Goal: Task Accomplishment & Management: Use online tool/utility

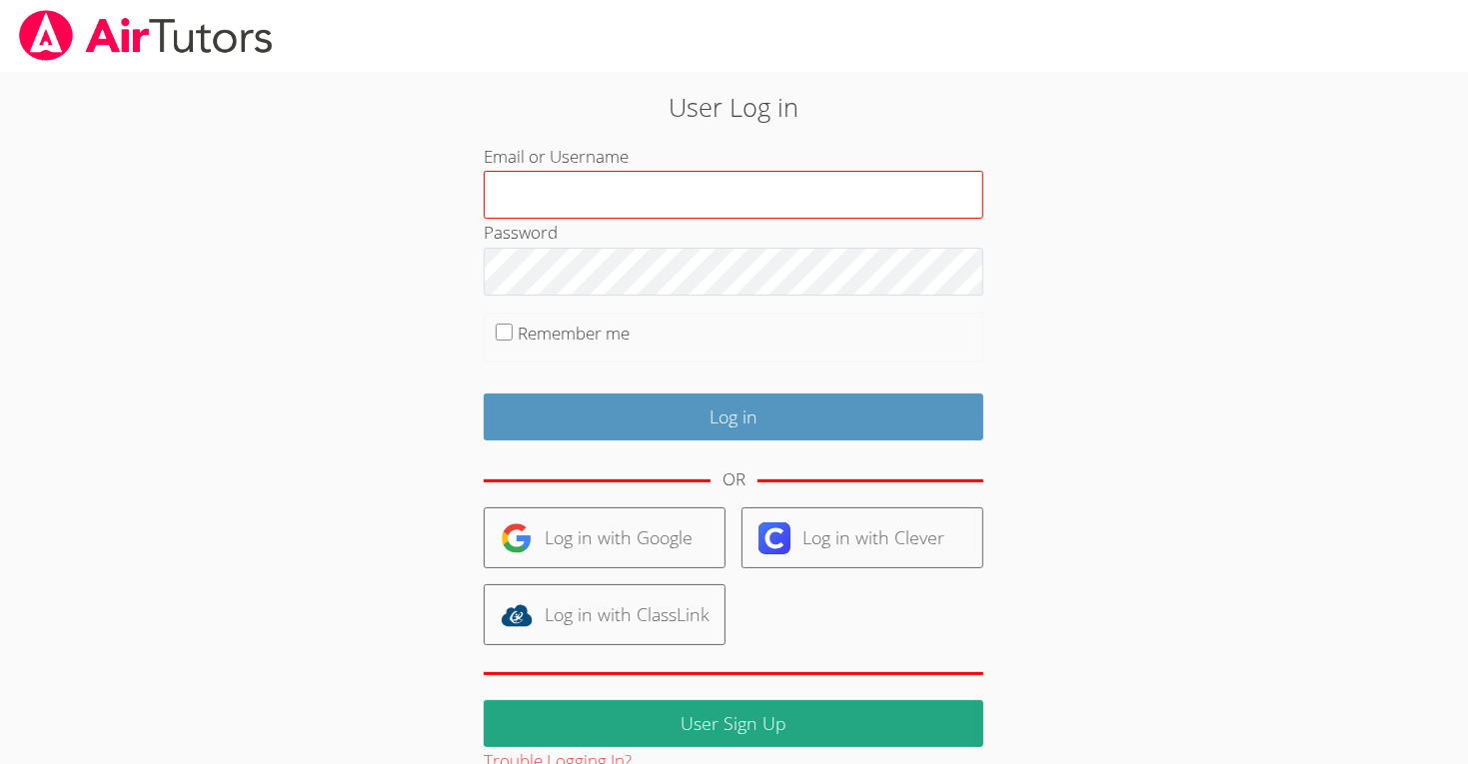
click at [874, 181] on input "Email or Username" at bounding box center [734, 195] width 500 height 48
type input "m.chamizo1.lodiusd.org"
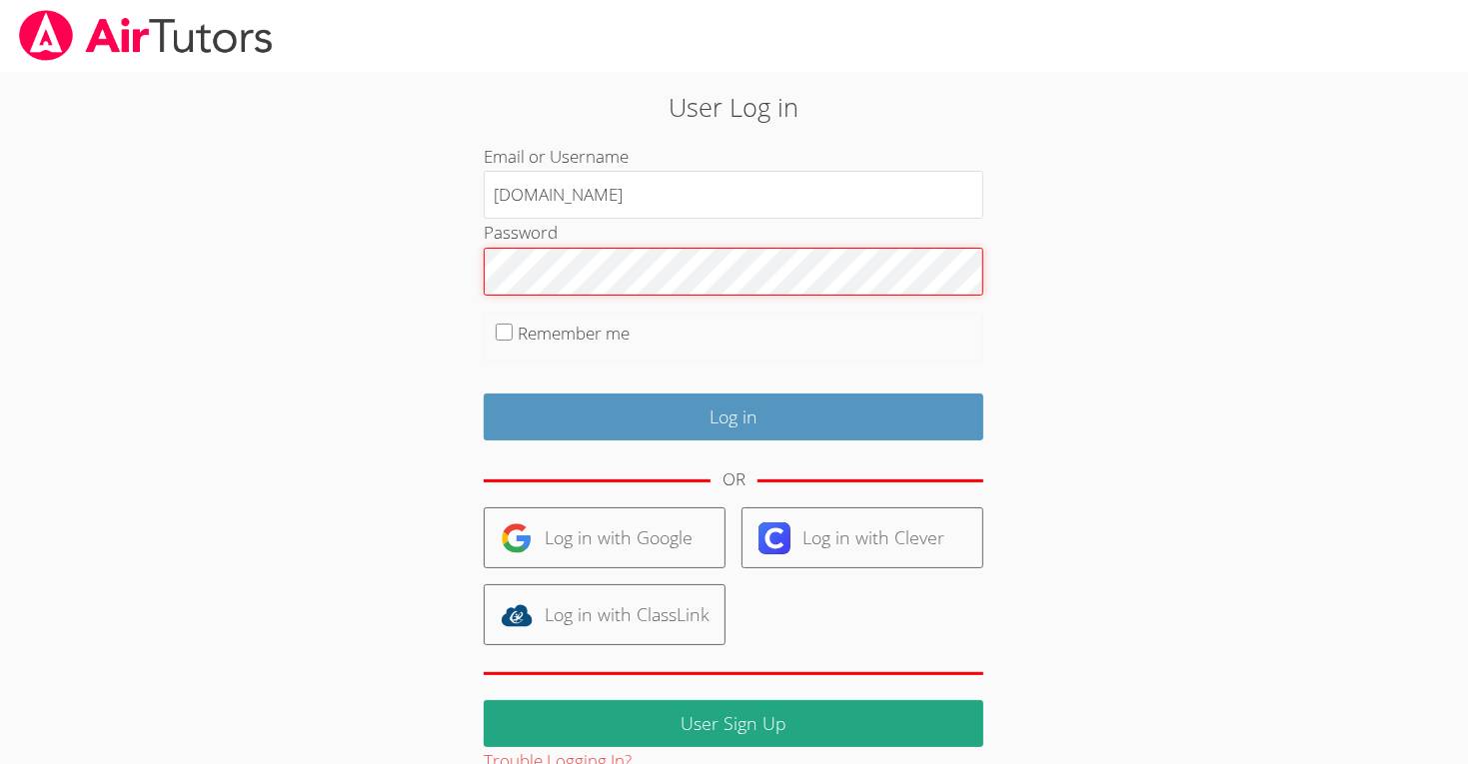
click at [484, 394] on input "Log in" at bounding box center [734, 417] width 500 height 47
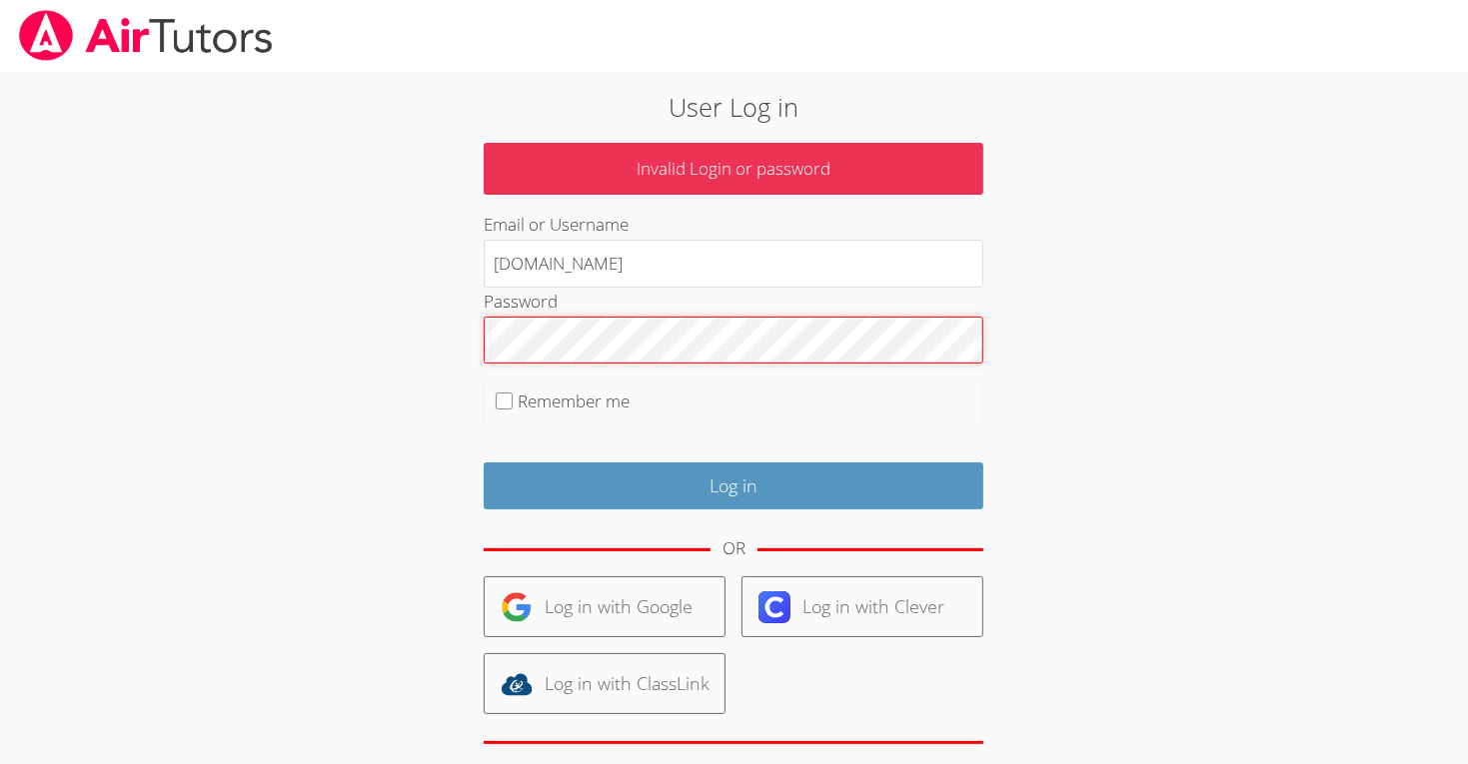
click at [484, 463] on input "Log in" at bounding box center [734, 486] width 500 height 47
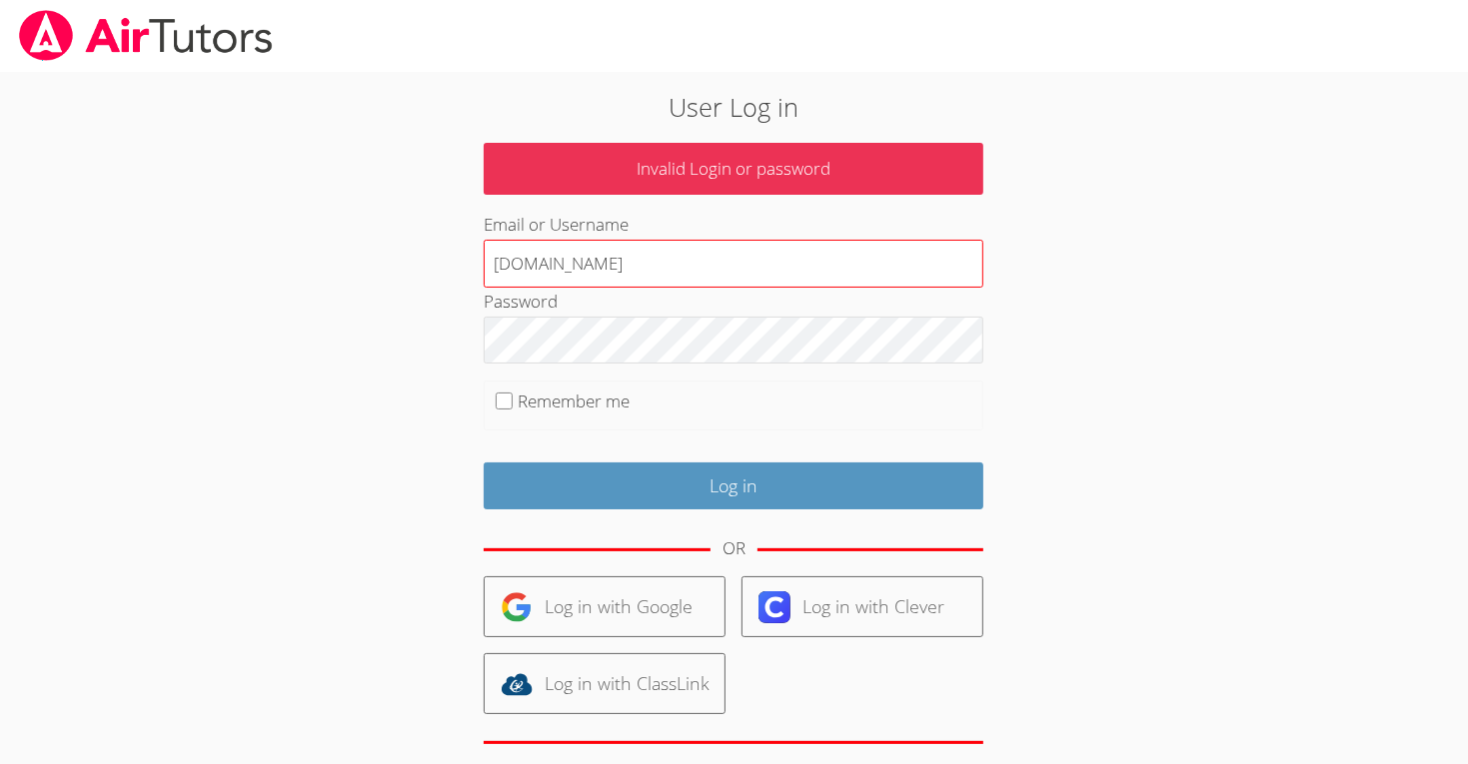
click at [826, 265] on input "[DOMAIN_NAME]" at bounding box center [734, 264] width 500 height 48
click at [831, 274] on input "m.chamizo1.lodiusd.org" at bounding box center [734, 264] width 500 height 48
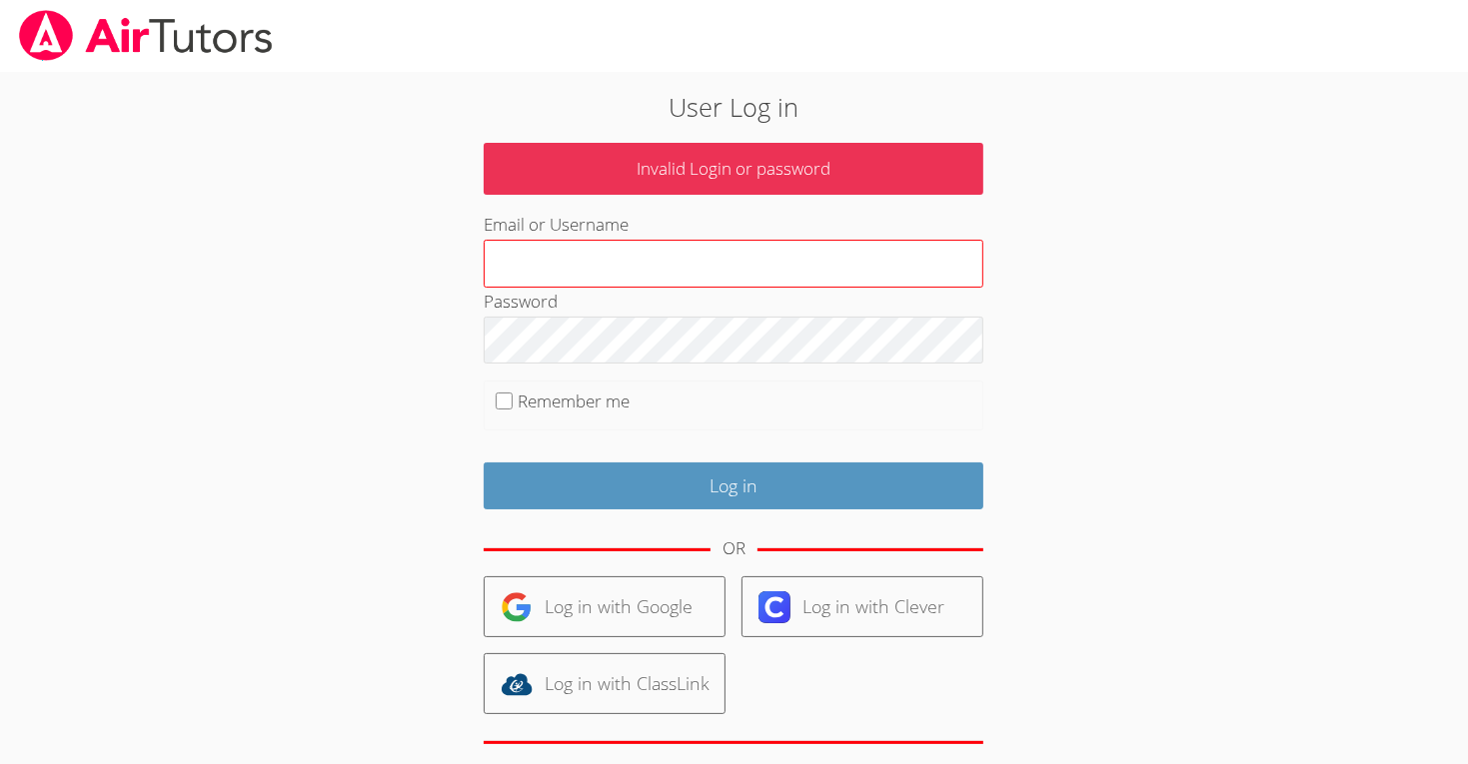
click at [727, 282] on input "Email or Username" at bounding box center [734, 264] width 500 height 48
type input "m.chamizo1@lodiusd.org"
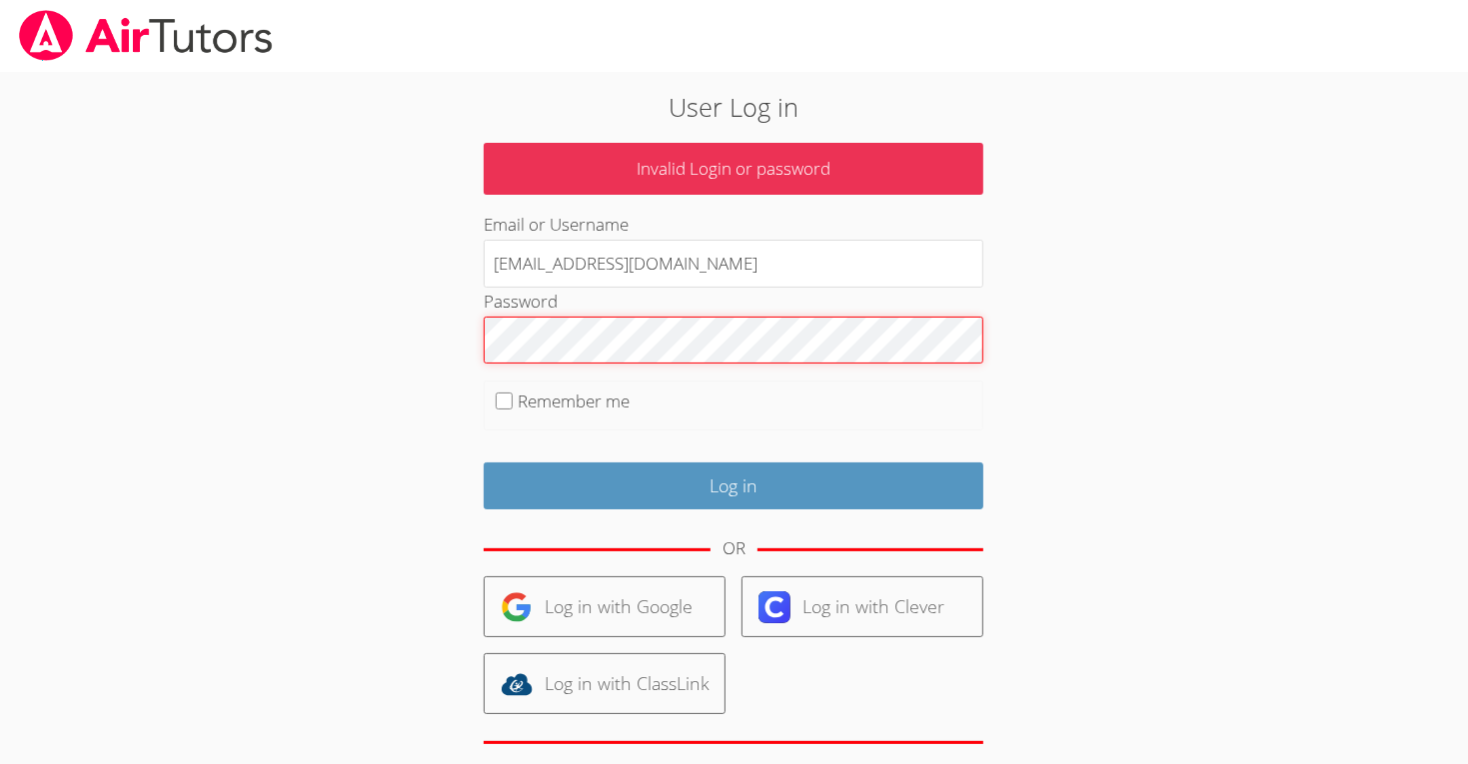
click at [484, 463] on input "Log in" at bounding box center [734, 486] width 500 height 47
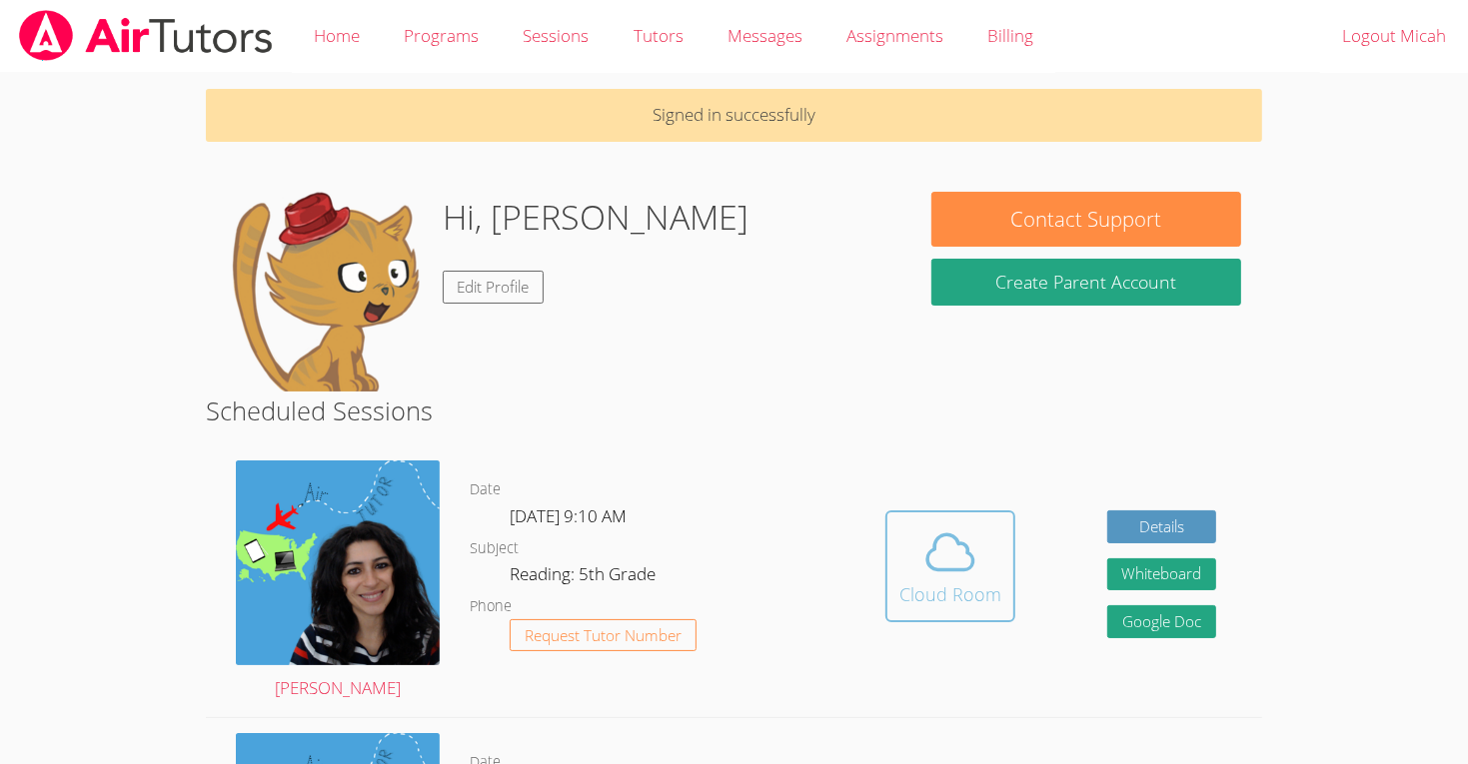
click at [956, 571] on icon at bounding box center [950, 552] width 56 height 56
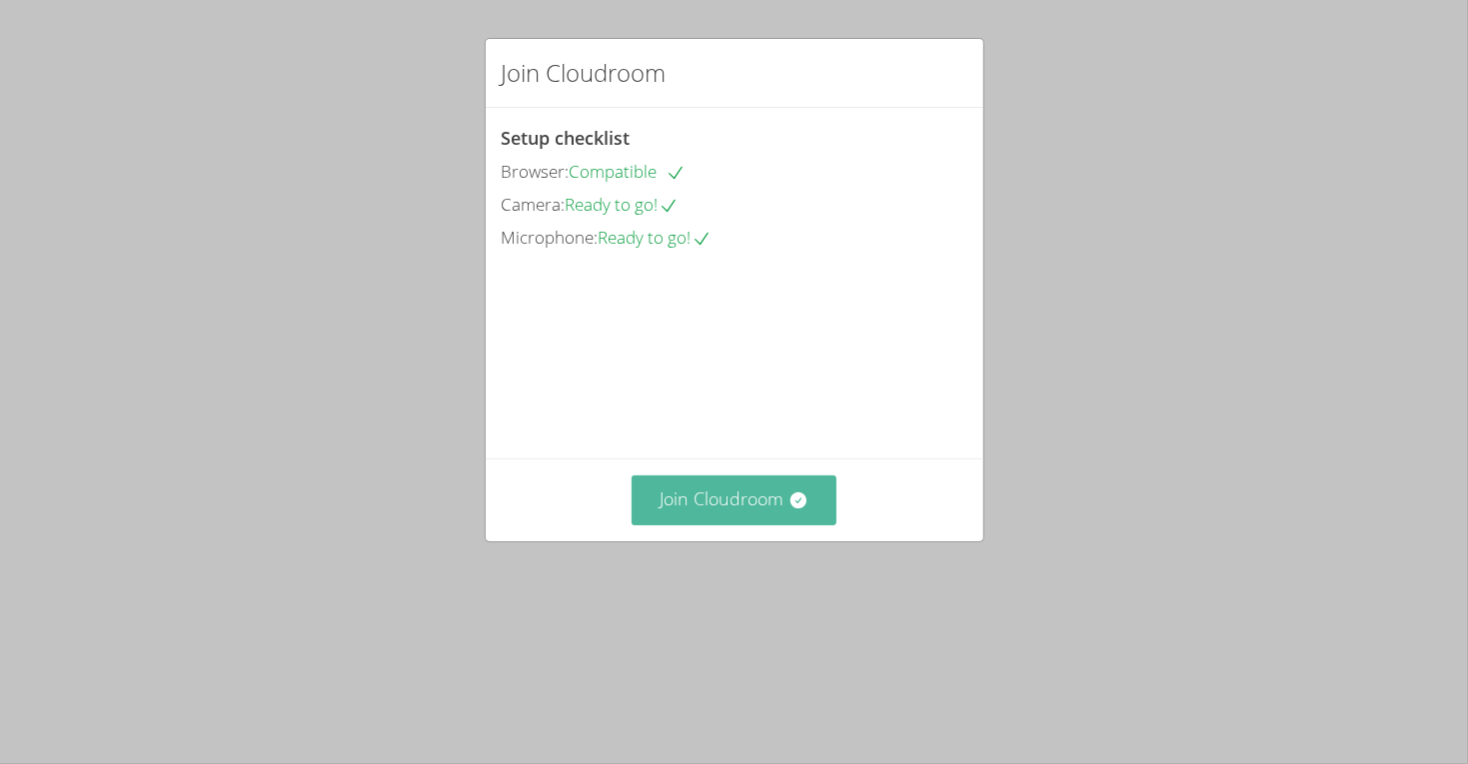
click at [749, 524] on button "Join Cloudroom" at bounding box center [733, 500] width 205 height 49
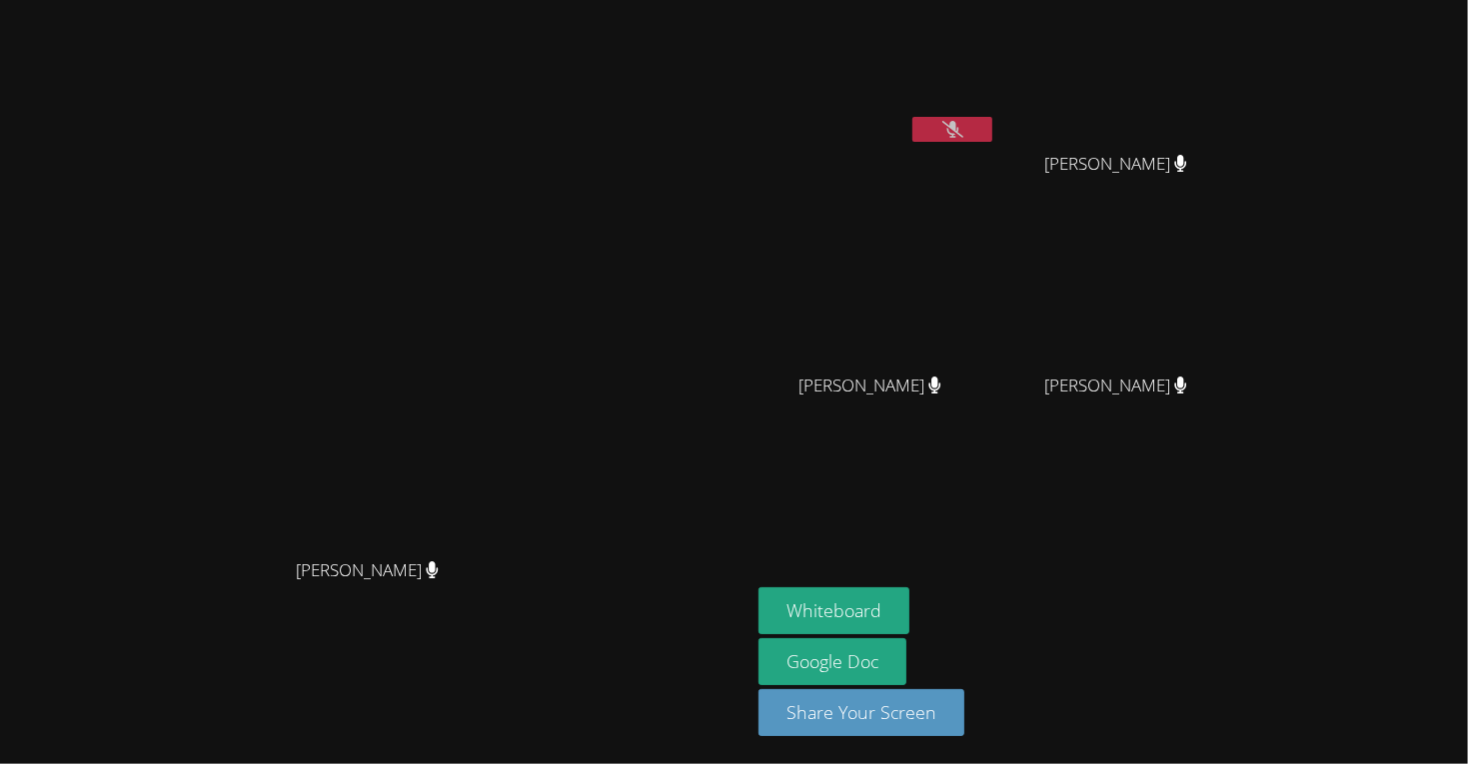
click at [941, 379] on icon at bounding box center [934, 385] width 13 height 17
click at [909, 617] on button "Whiteboard" at bounding box center [833, 610] width 151 height 47
click at [963, 128] on icon at bounding box center [952, 129] width 21 height 17
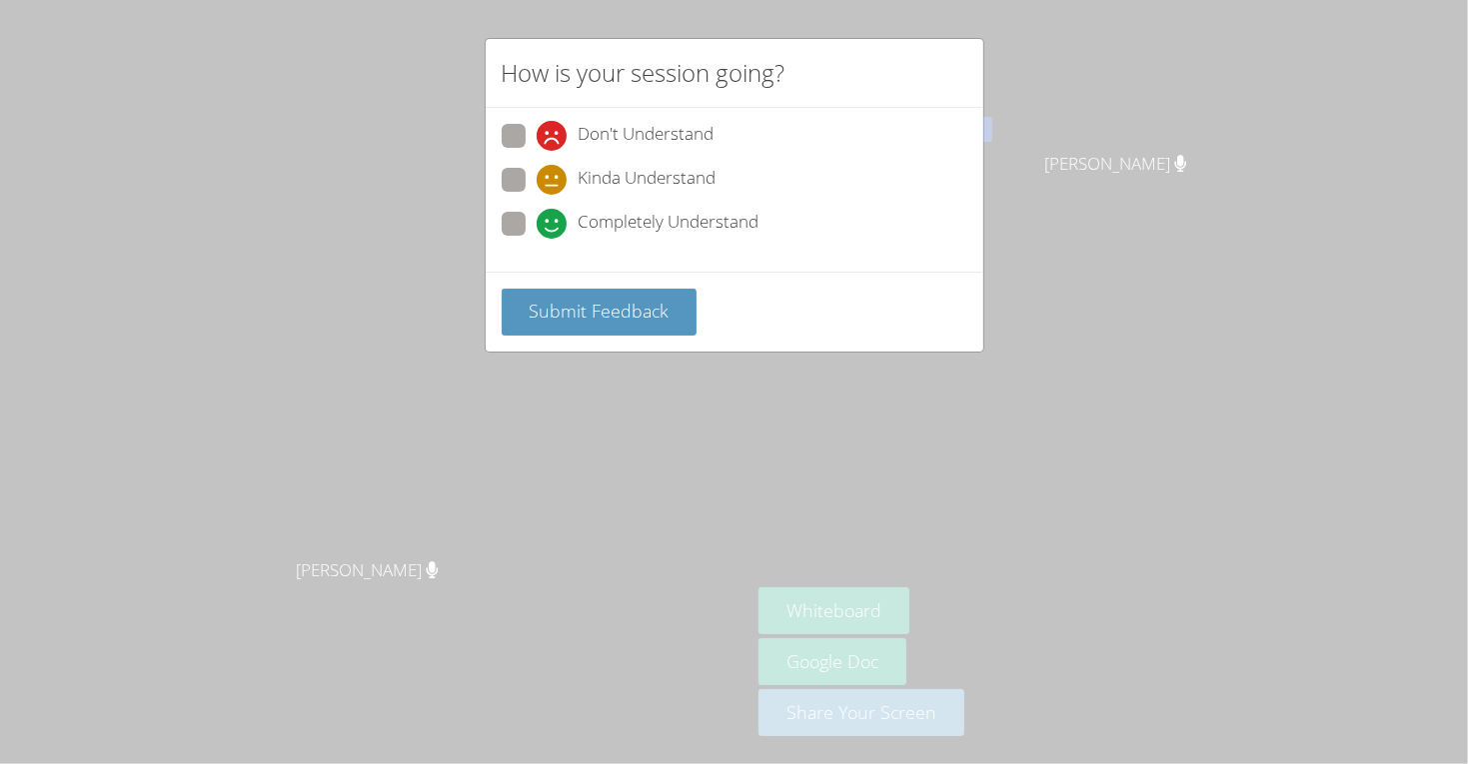
click at [603, 216] on span "Completely Understand" at bounding box center [668, 224] width 181 height 30
click at [553, 216] on input "Completely Understand" at bounding box center [544, 220] width 17 height 17
radio input "true"
click at [627, 334] on div "Submit Feedback" at bounding box center [735, 312] width 498 height 80
click at [630, 314] on span "Submit Feedback" at bounding box center [598, 311] width 140 height 24
